Goal: Transaction & Acquisition: Obtain resource

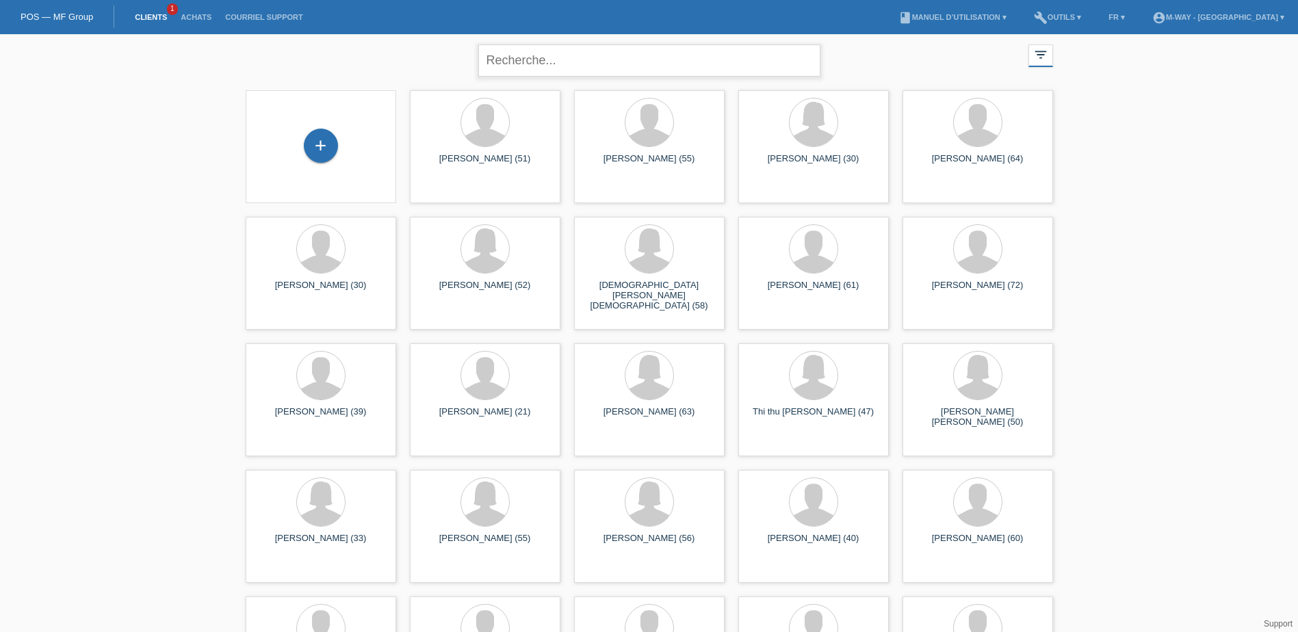
click at [595, 64] on input "text" at bounding box center [649, 60] width 342 height 32
type input "cavazzana"
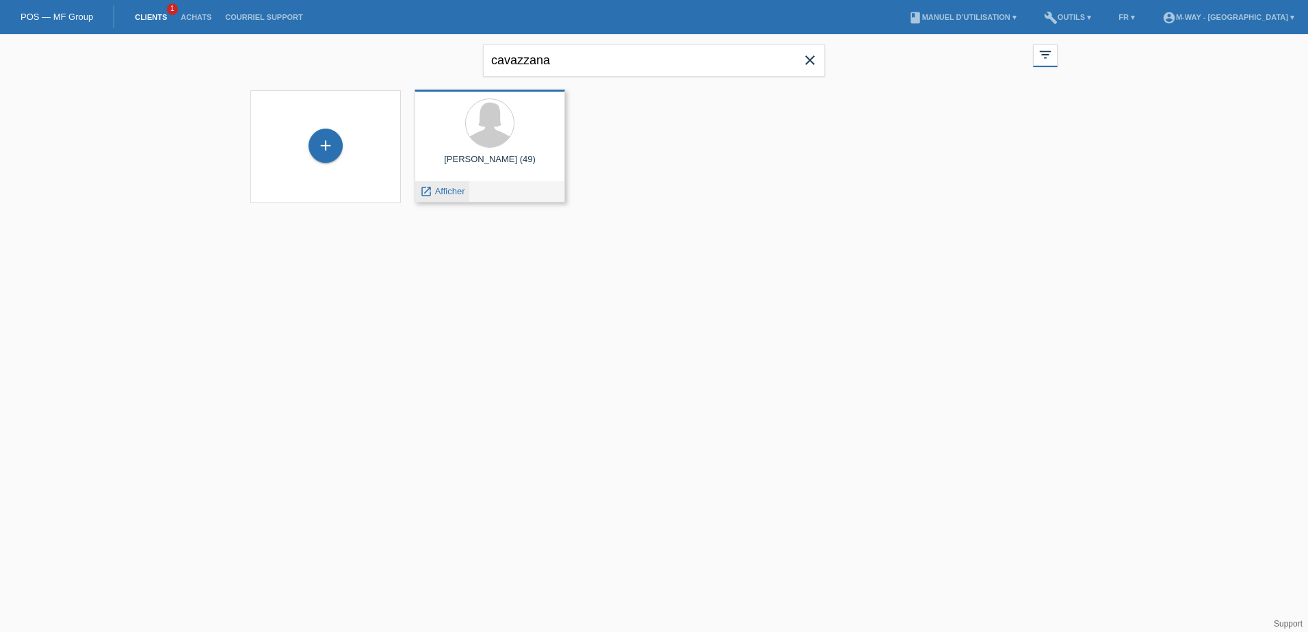
click at [447, 192] on span "Afficher" at bounding box center [450, 191] width 30 height 10
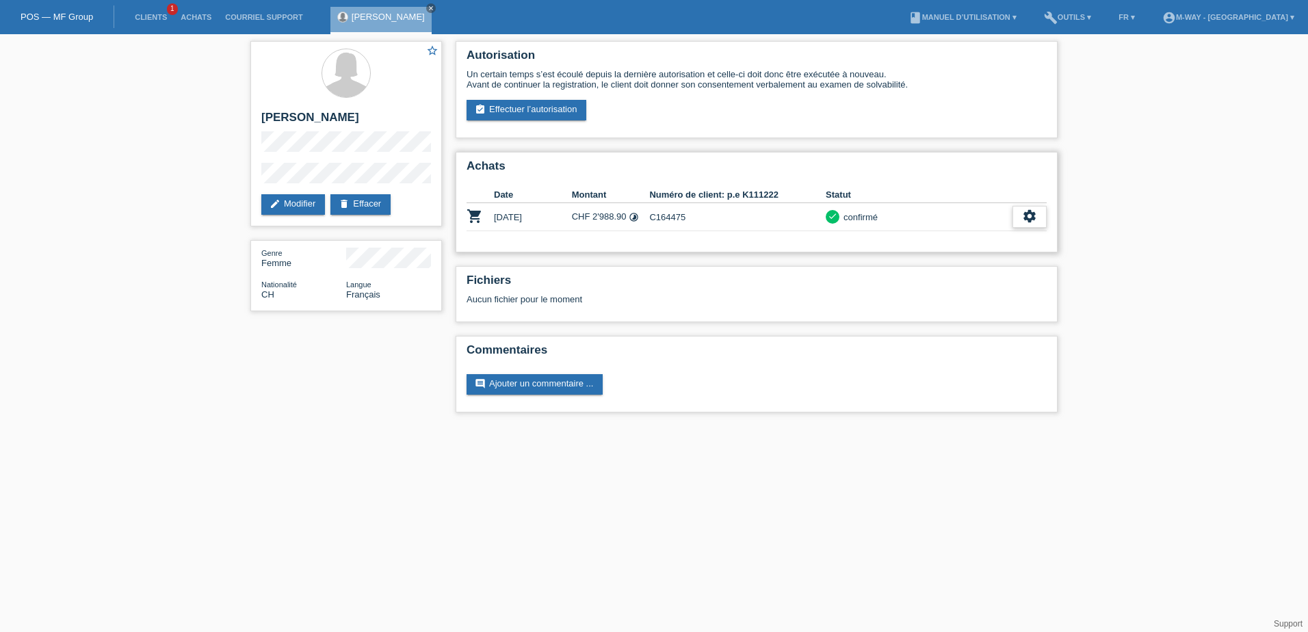
click at [1022, 217] on icon "settings" at bounding box center [1029, 216] width 15 height 15
click at [951, 238] on span "Afficher" at bounding box center [944, 238] width 34 height 16
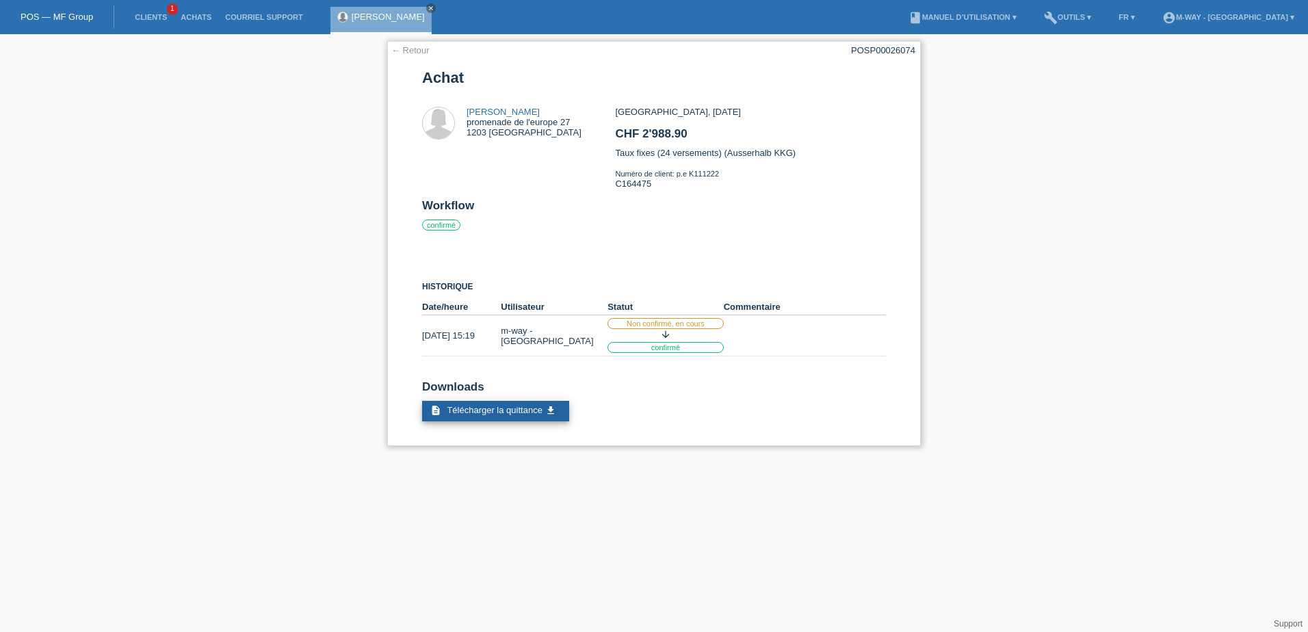
click at [501, 412] on span "Télécharger la quittance" at bounding box center [494, 410] width 95 height 10
click at [488, 412] on span "Télécharger la quittance" at bounding box center [494, 410] width 95 height 10
